Goal: Transaction & Acquisition: Purchase product/service

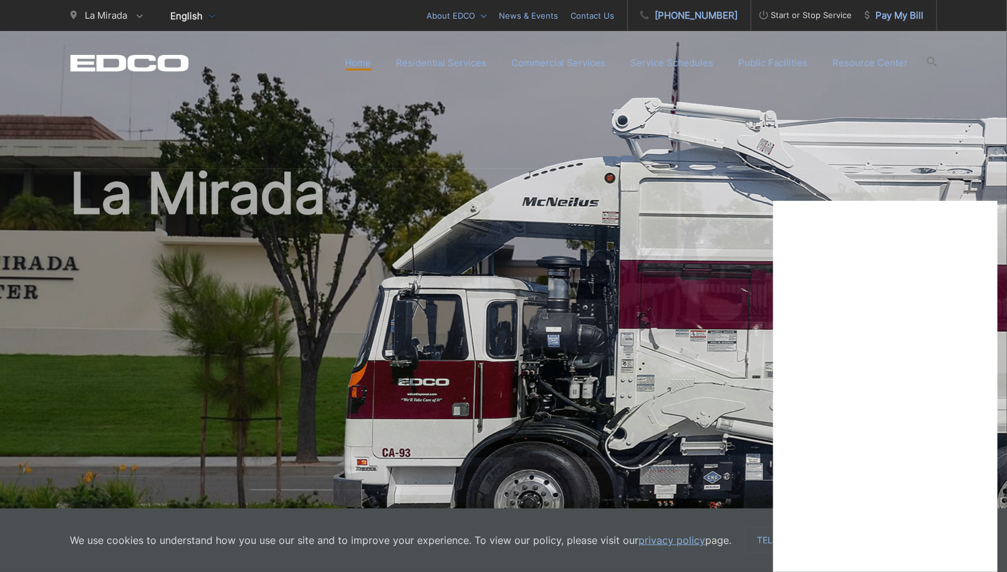
click at [885, 13] on span "Pay My Bill" at bounding box center [894, 15] width 59 height 15
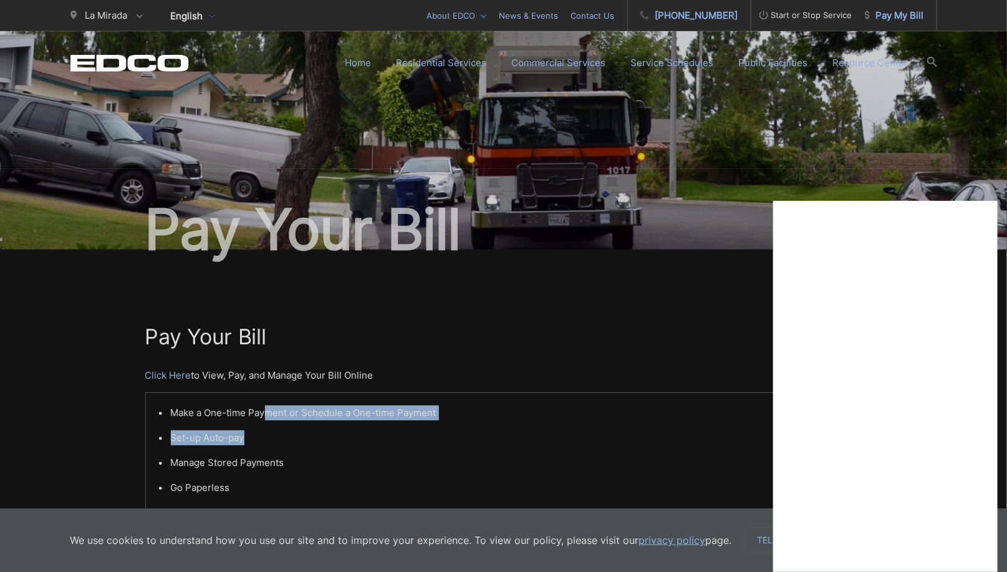
drag, startPoint x: 263, startPoint y: 420, endPoint x: 294, endPoint y: 438, distance: 36.4
click at [294, 438] on ul "Make a One-time Payment or Schedule a One-time Payment Set-up Auto-pay Manage S…" at bounding box center [503, 462] width 691 height 115
copy ul "ment or Schedule a One-time Payment Set-up Auto-pay"
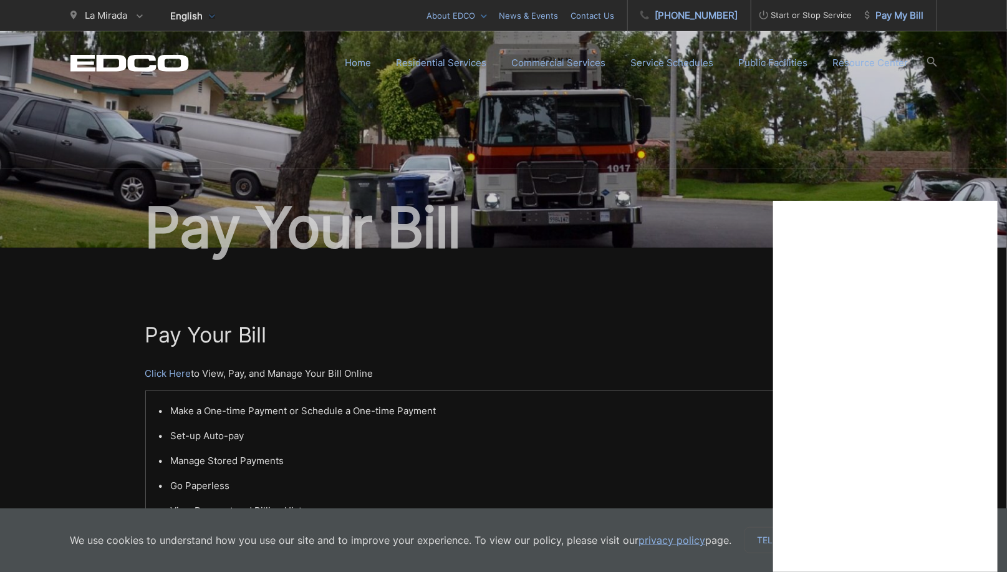
click at [370, 467] on li "Manage Stored Payments" at bounding box center [510, 460] width 679 height 15
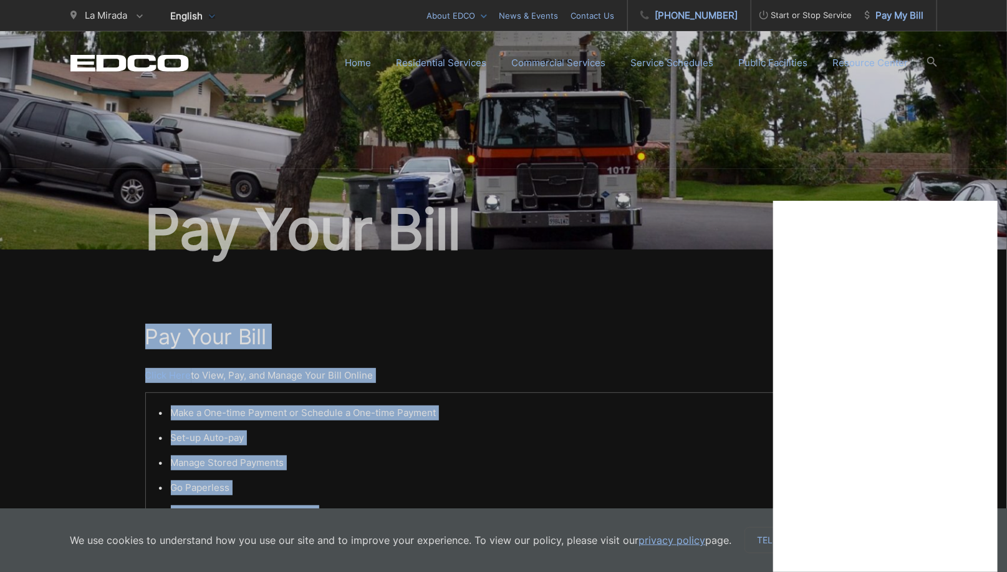
drag, startPoint x: 134, startPoint y: 279, endPoint x: 427, endPoint y: 509, distance: 372.3
click at [427, 509] on body "Home Back Home Residential Services Overview Curbside Pickup Recycling Organic …" at bounding box center [503, 286] width 1007 height 572
copy body "Lor Ipsu Dolo Sitam Cons ad Elit, Sed, doe Tempor Inci Utla Etdolo Magn a Eni-a…"
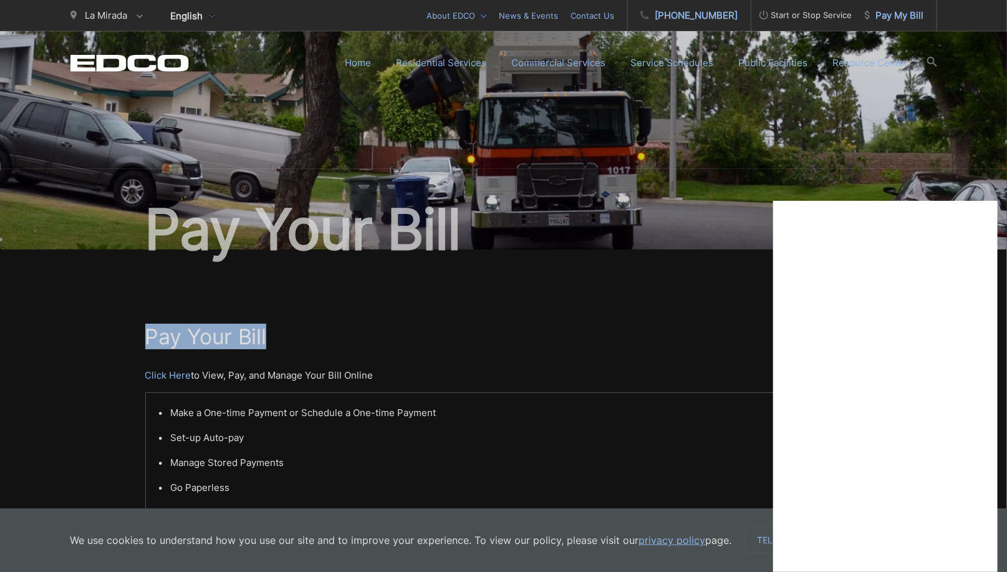
drag, startPoint x: 157, startPoint y: 315, endPoint x: 290, endPoint y: 342, distance: 135.5
click at [290, 342] on div "Pay Your [PERSON_NAME] Here to View, Pay, and Manage Your Bill Online Make a On…" at bounding box center [503, 529] width 717 height 560
copy h1 "Pay Your Bill"
drag, startPoint x: 160, startPoint y: 310, endPoint x: 260, endPoint y: 395, distance: 131.4
click at [260, 395] on div "Pay Your [PERSON_NAME] Here to View, Pay, and Manage Your Bill Online Make a On…" at bounding box center [503, 529] width 717 height 560
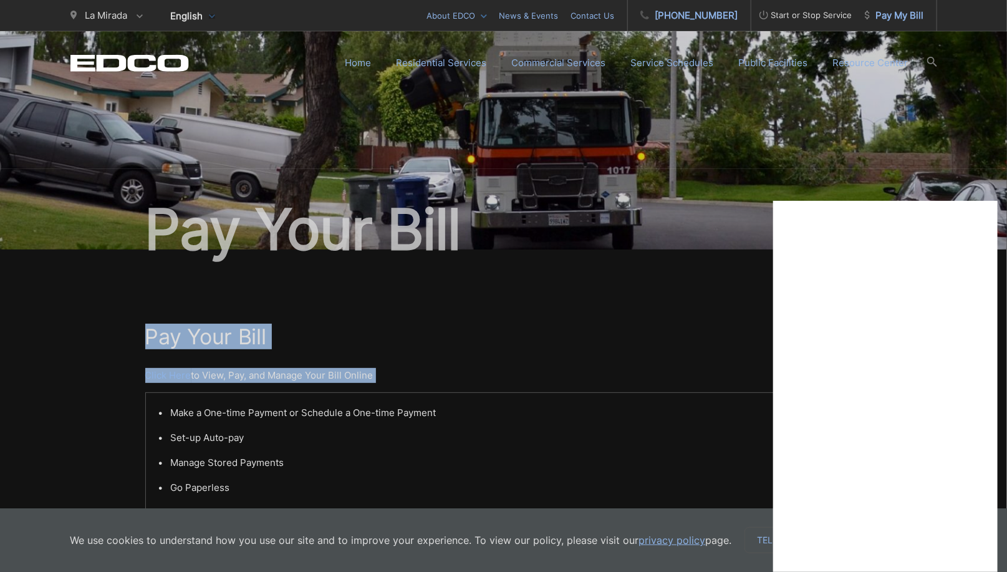
copy div "Pay Your [PERSON_NAME] Here to View, Pay, and Manage Your Bill Online"
click at [160, 375] on link "Click Here" at bounding box center [168, 375] width 46 height 15
click at [401, 305] on div "Pay Your [PERSON_NAME] Here to View, Pay, and Manage Your Bill Online Make a On…" at bounding box center [503, 529] width 717 height 560
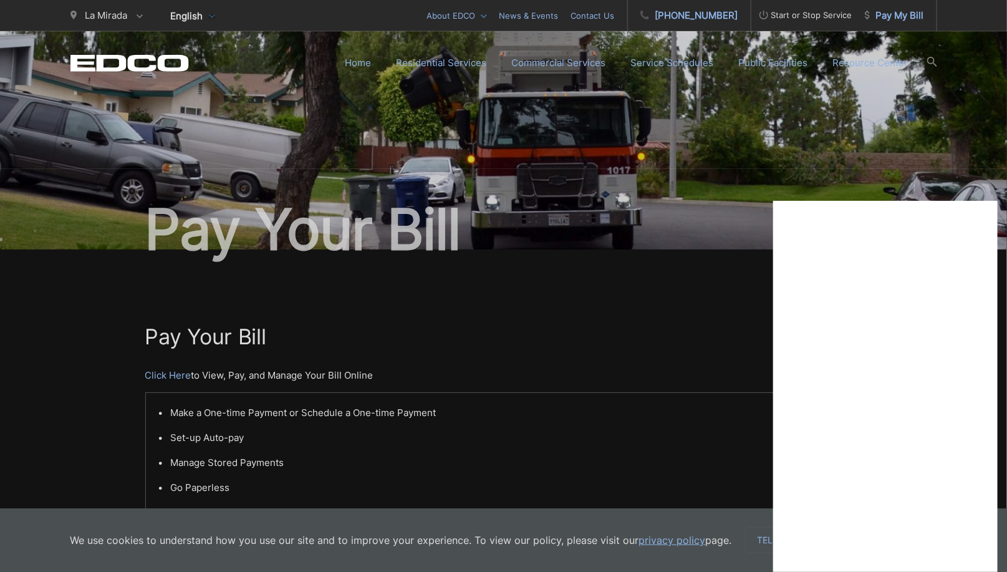
click at [170, 375] on link "Click Here" at bounding box center [168, 375] width 46 height 15
